Goal: Task Accomplishment & Management: Manage account settings

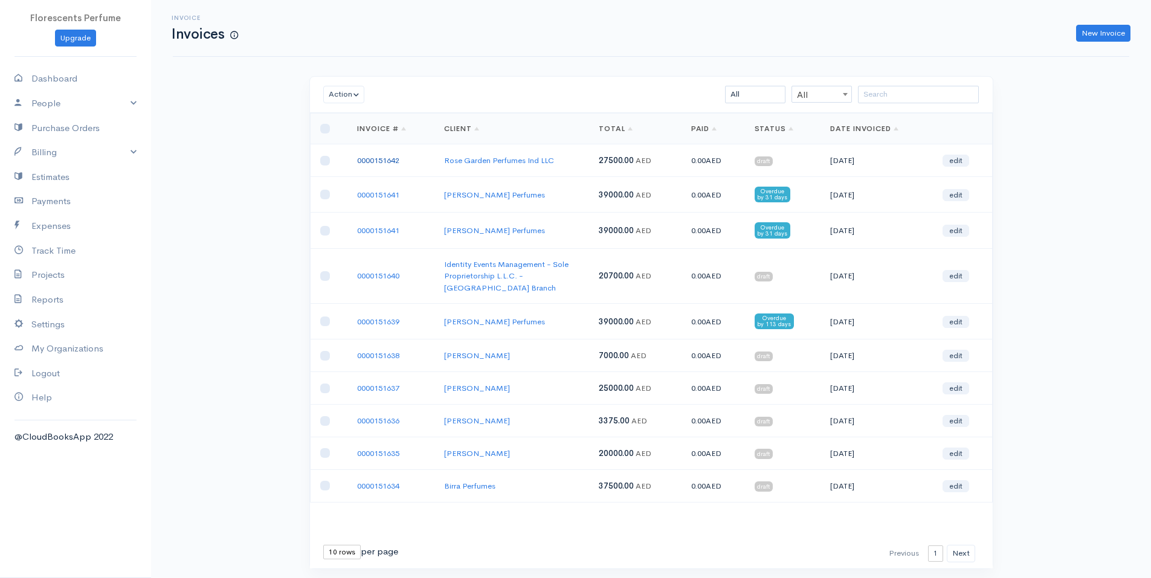
click at [398, 158] on link "0000151642" at bounding box center [378, 160] width 42 height 10
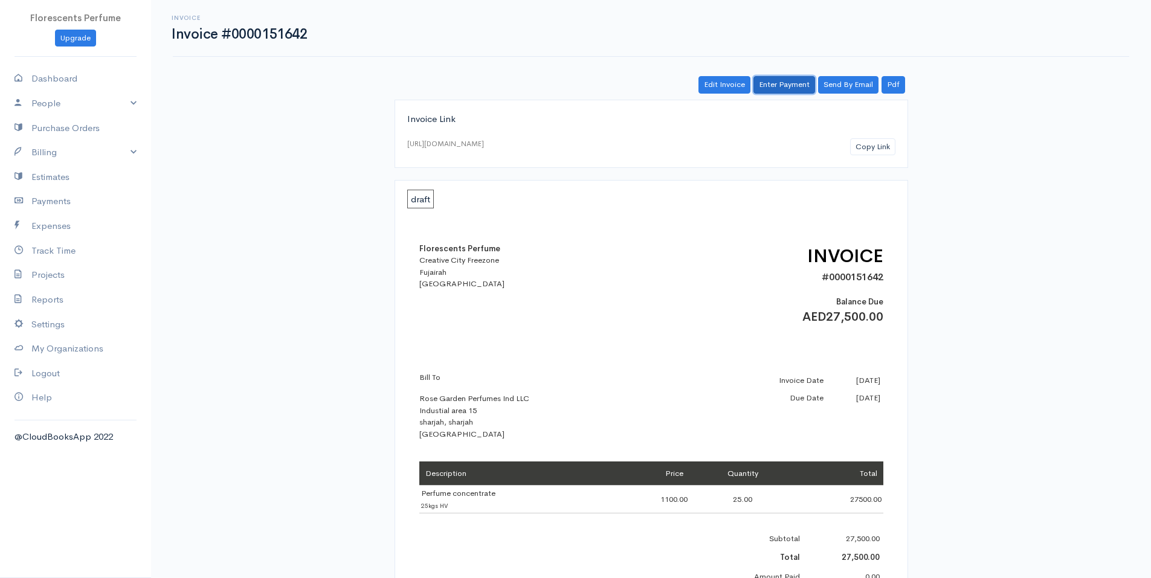
click at [775, 86] on link "Enter Payment" at bounding box center [785, 85] width 62 height 18
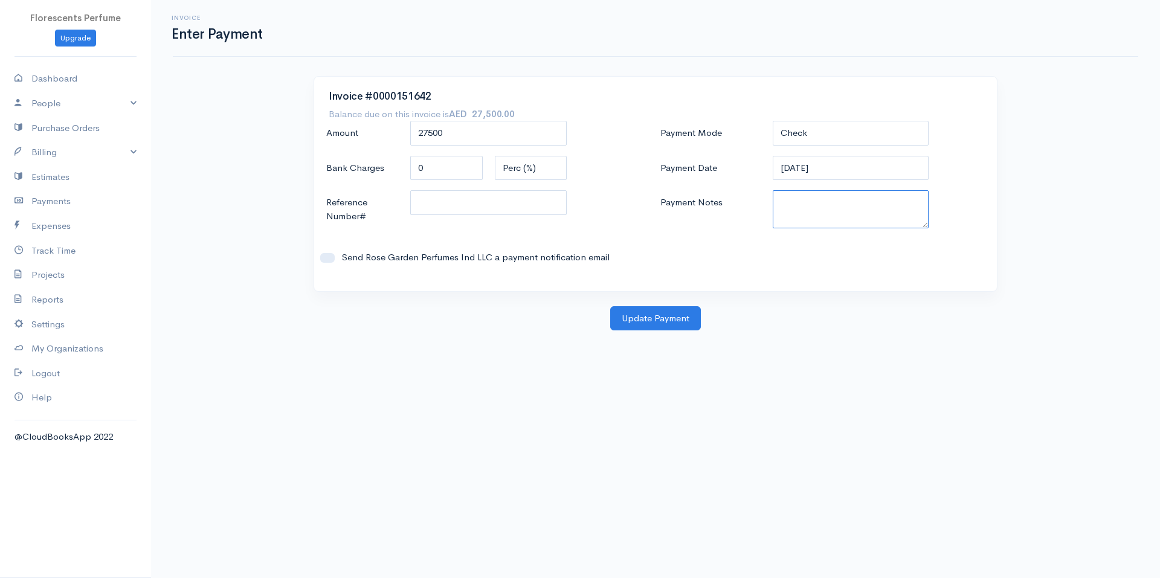
click at [839, 207] on textarea "Payment Notes" at bounding box center [851, 209] width 157 height 38
type textarea "i"
type textarea "Invoice paid in full"
click at [661, 322] on button "Update Payment" at bounding box center [655, 318] width 91 height 25
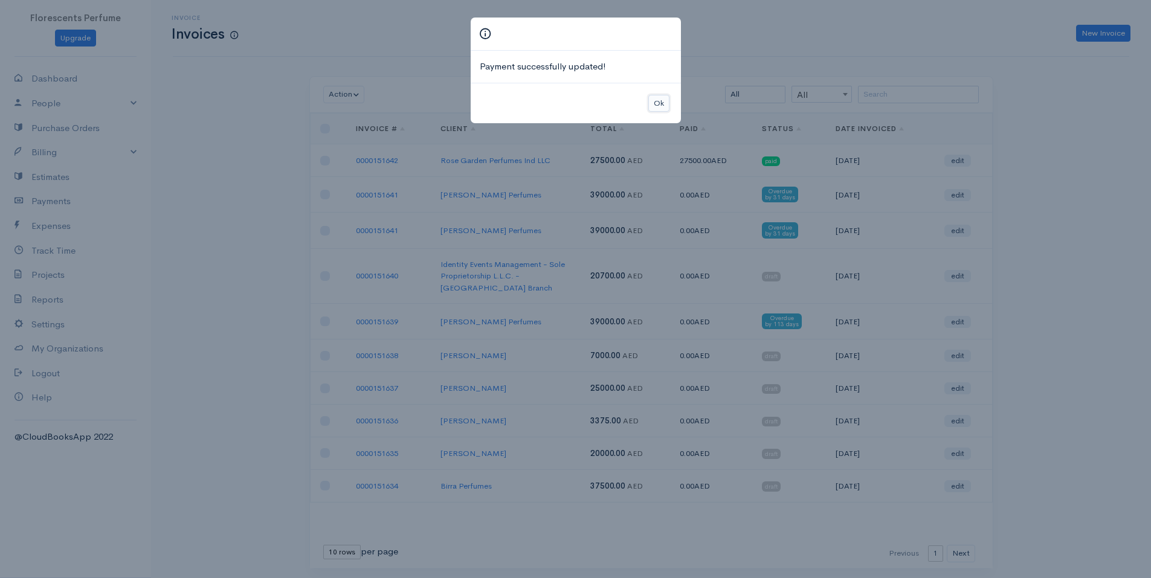
click at [661, 103] on button "Ok" at bounding box center [658, 104] width 21 height 18
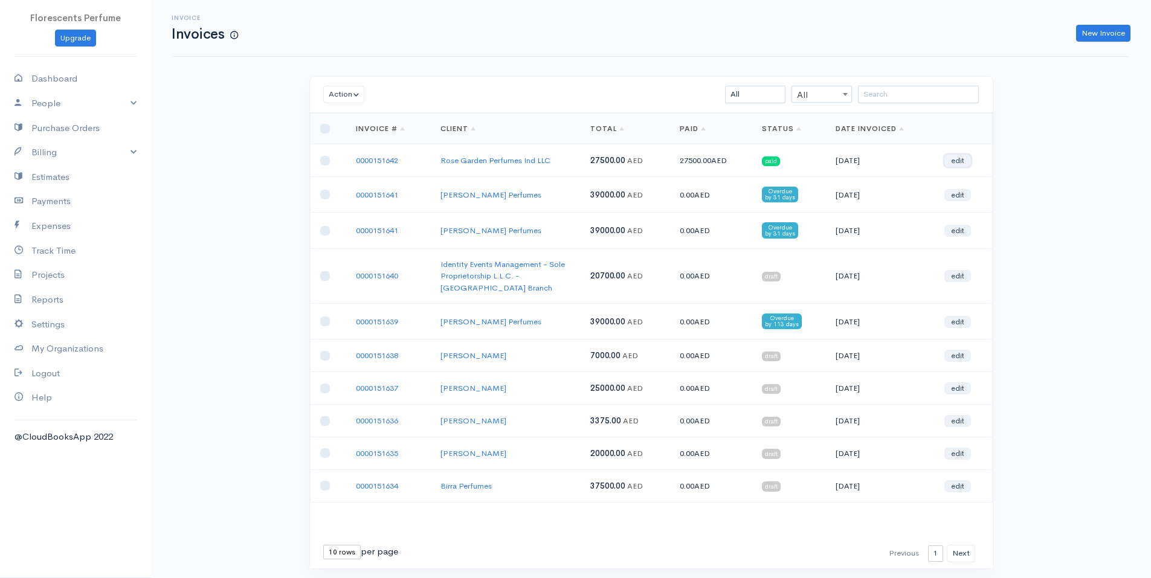
click at [957, 162] on link "edit" at bounding box center [958, 161] width 27 height 12
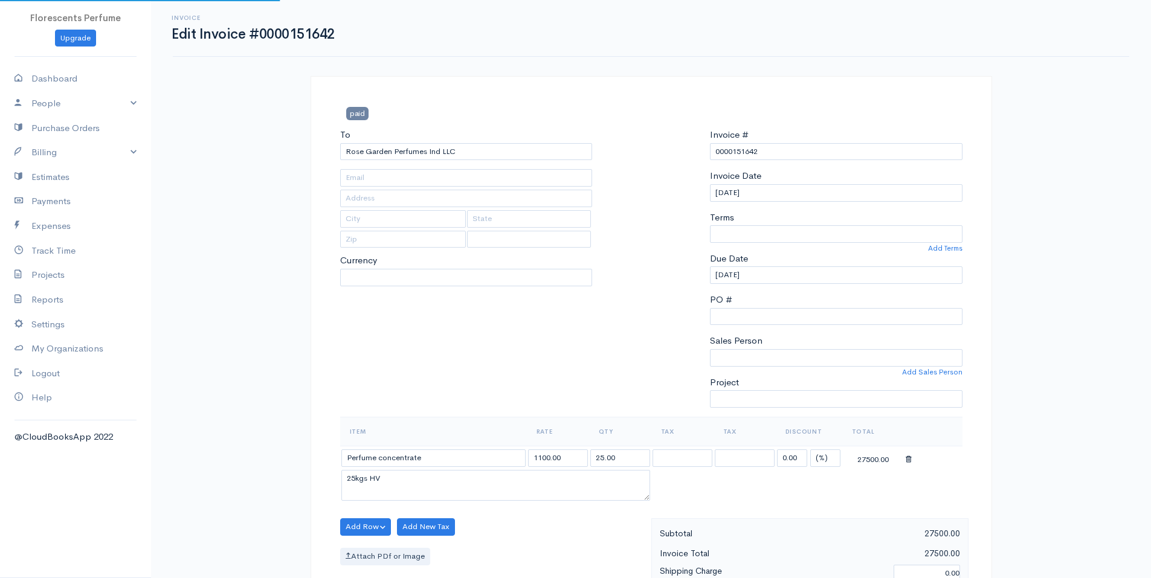
type input "[EMAIL_ADDRESS][DOMAIN_NAME]"
type input "Industial area 15"
type input "sharjah"
select select
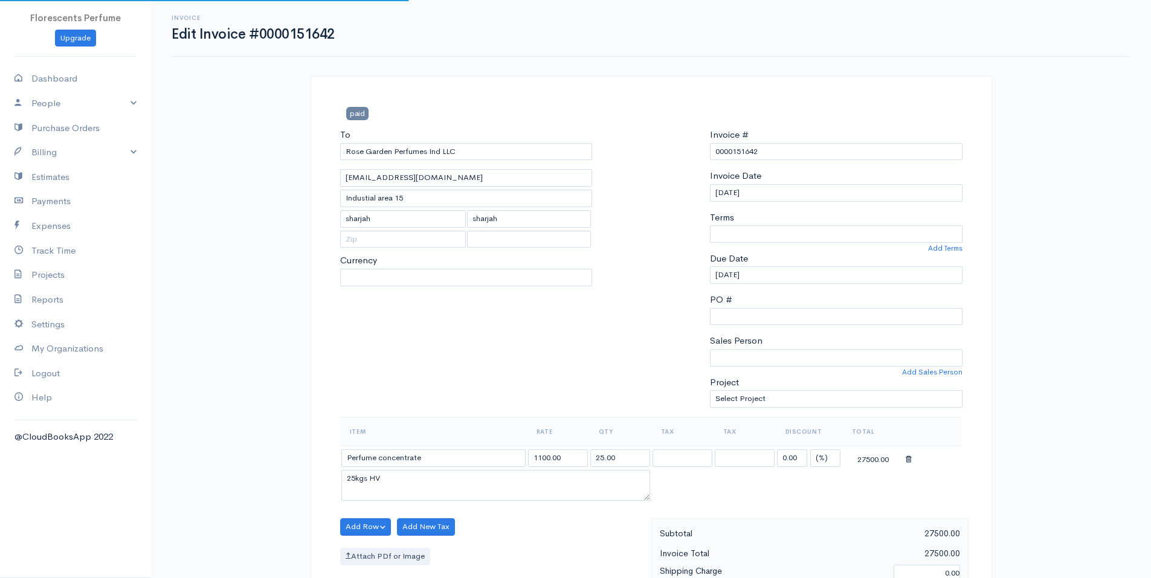
select select "[GEOGRAPHIC_DATA]"
select select "AED"
select select "0"
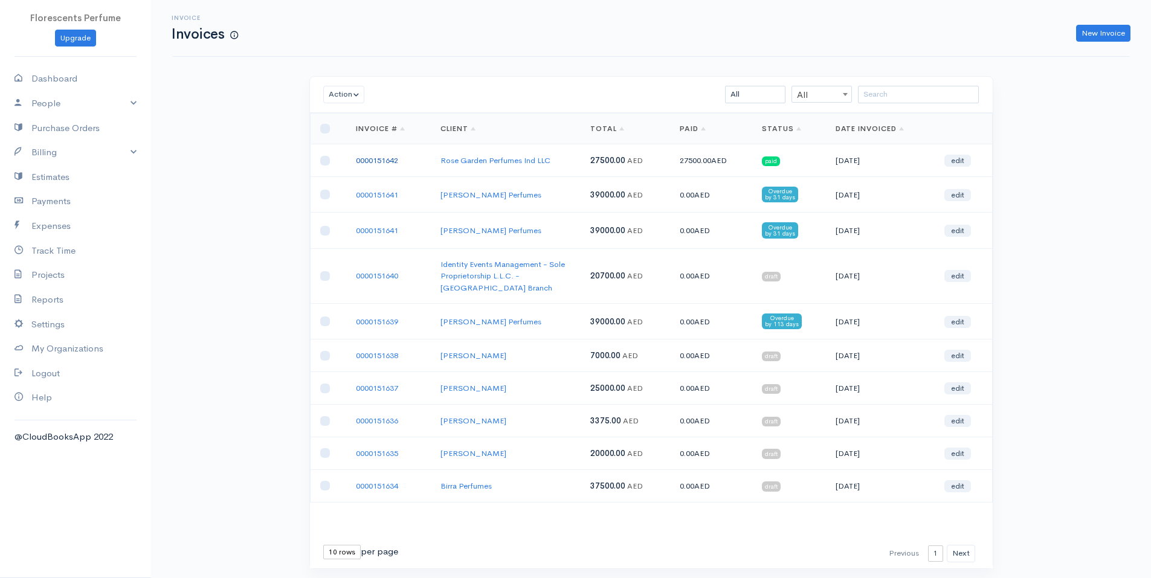
click at [366, 160] on link "0000151642" at bounding box center [377, 160] width 42 height 10
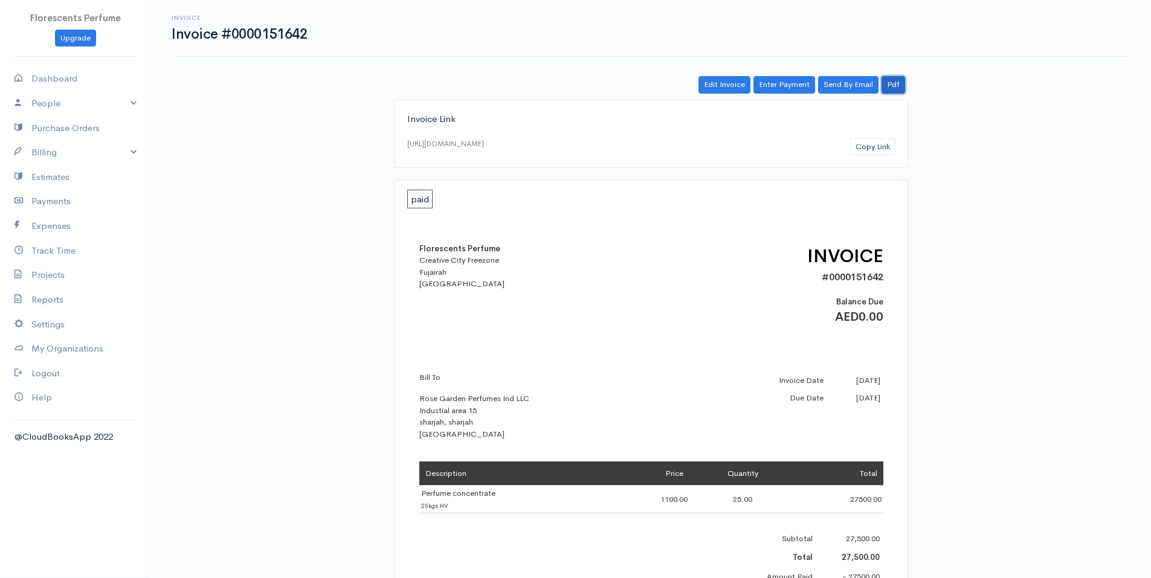
click at [898, 76] on link "Pdf" at bounding box center [894, 85] width 24 height 18
click at [266, 129] on div "Invoice Invoice #0000151642 Actions Edit Invoice Enter Payment Print Send By Em…" at bounding box center [651, 406] width 1000 height 812
